Goal: Task Accomplishment & Management: Complete application form

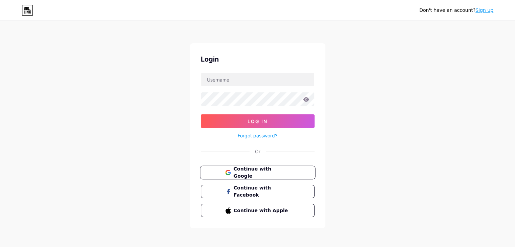
click at [298, 175] on button "Continue with Google" at bounding box center [257, 173] width 115 height 14
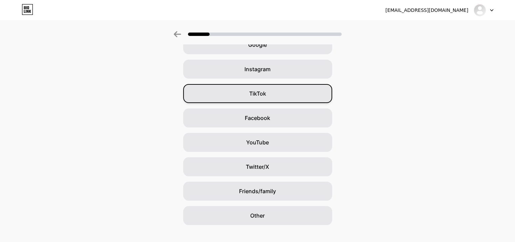
scroll to position [50, 0]
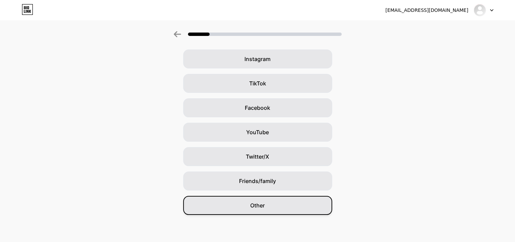
click at [269, 204] on div "Other" at bounding box center [257, 205] width 149 height 19
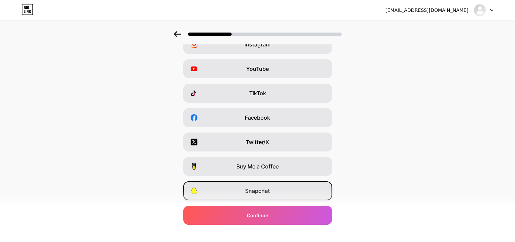
scroll to position [84, 0]
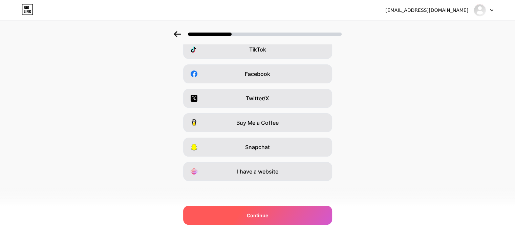
click at [270, 220] on div "Continue" at bounding box center [257, 214] width 149 height 19
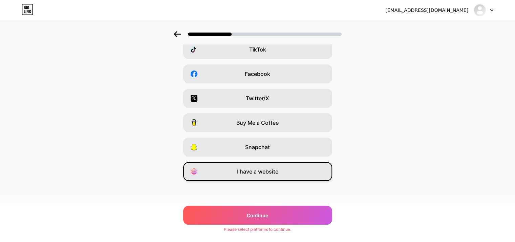
click at [284, 174] on div "I have a website" at bounding box center [257, 171] width 149 height 19
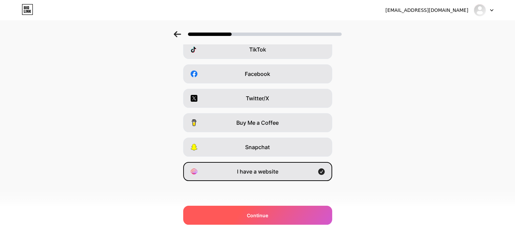
click at [287, 216] on div "Continue" at bounding box center [257, 214] width 149 height 19
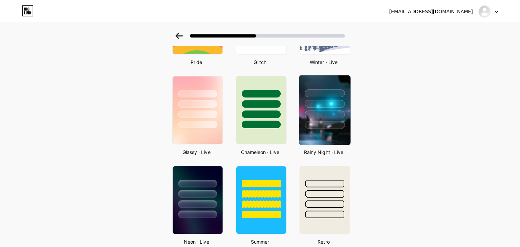
scroll to position [0, 0]
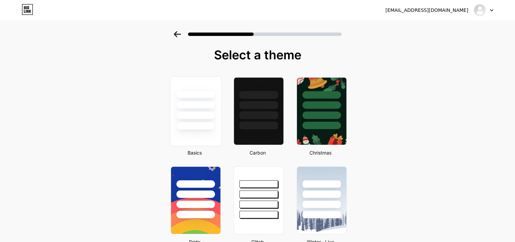
click at [201, 129] on div at bounding box center [195, 111] width 51 height 70
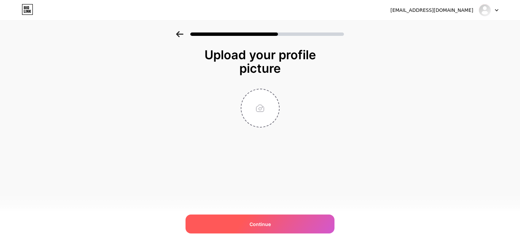
click at [292, 232] on div "Continue" at bounding box center [259, 224] width 149 height 19
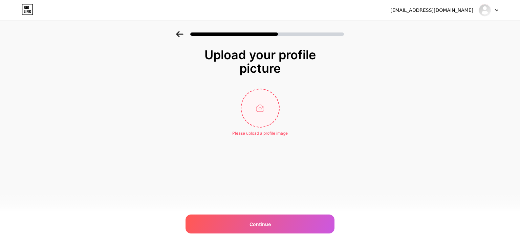
click at [252, 115] on input "file" at bounding box center [260, 108] width 38 height 38
type input "C:\fakepath\photo_2025-09-30_22-21-04.jpg"
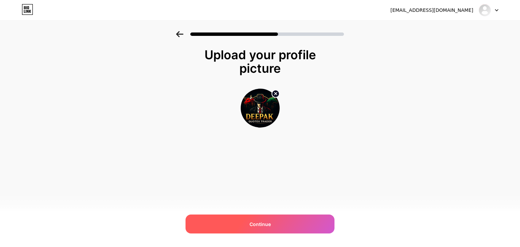
click at [267, 224] on span "Continue" at bounding box center [259, 224] width 21 height 7
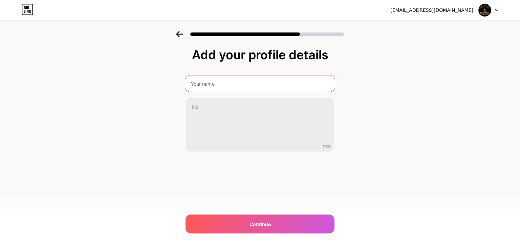
click at [262, 87] on input "text" at bounding box center [260, 83] width 150 height 16
type input "Quotex"
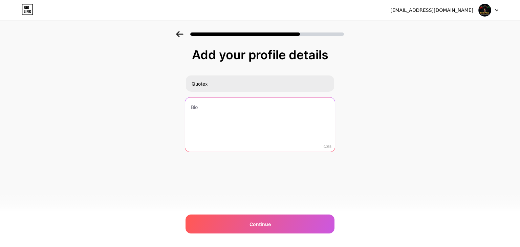
click at [260, 101] on textarea at bounding box center [260, 124] width 150 height 55
